Goal: Register for event/course

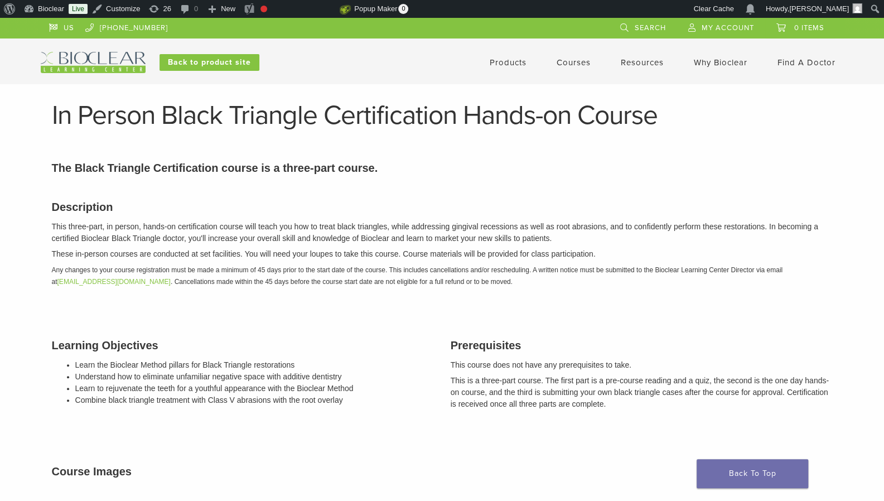
click at [566, 62] on link "Courses" at bounding box center [574, 62] width 34 height 10
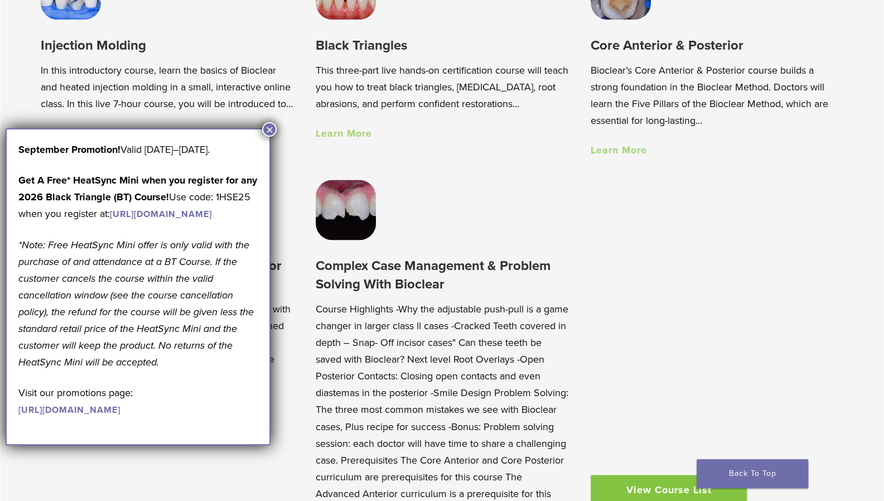
scroll to position [905, 0]
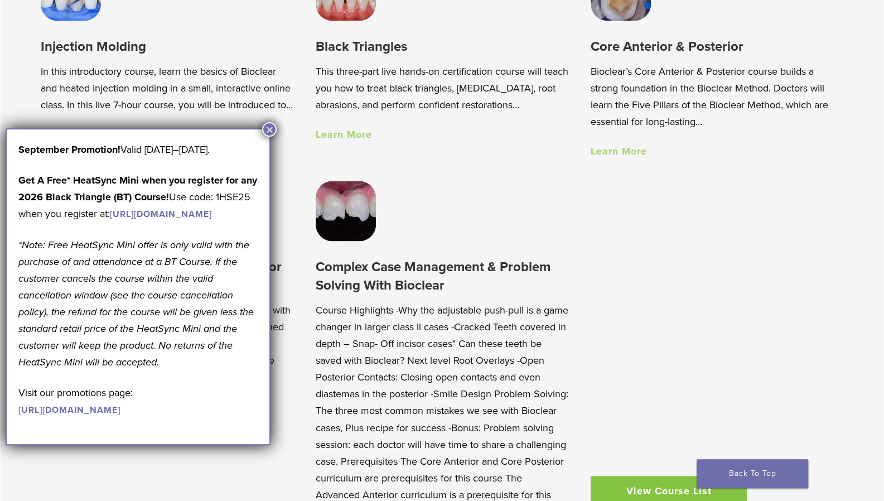
click at [268, 132] on button "×" at bounding box center [269, 129] width 15 height 15
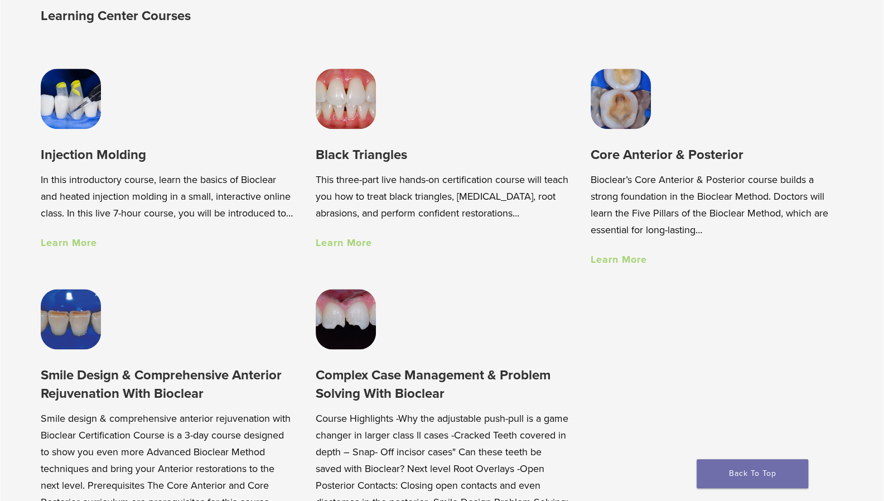
scroll to position [785, 0]
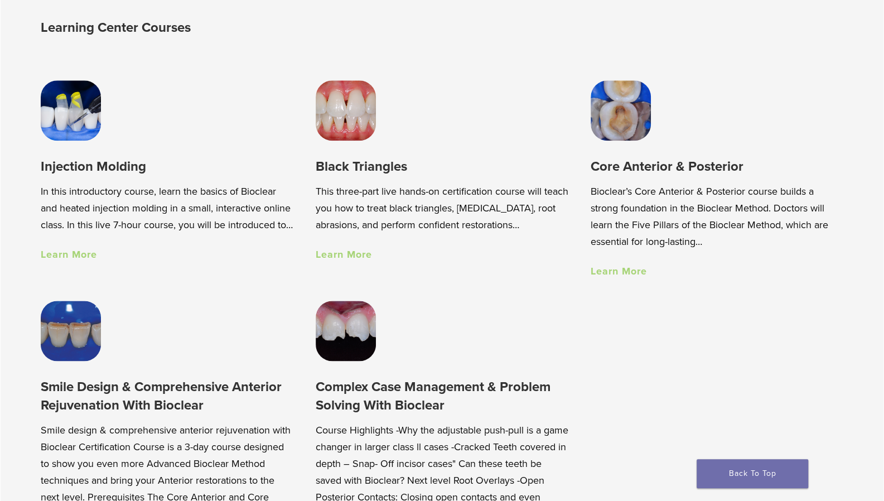
click at [635, 166] on h3 "Core Anterior & Posterior" at bounding box center [717, 166] width 253 height 18
click at [607, 274] on link "Learn More" at bounding box center [619, 271] width 56 height 12
